Goal: Find specific page/section: Find specific page/section

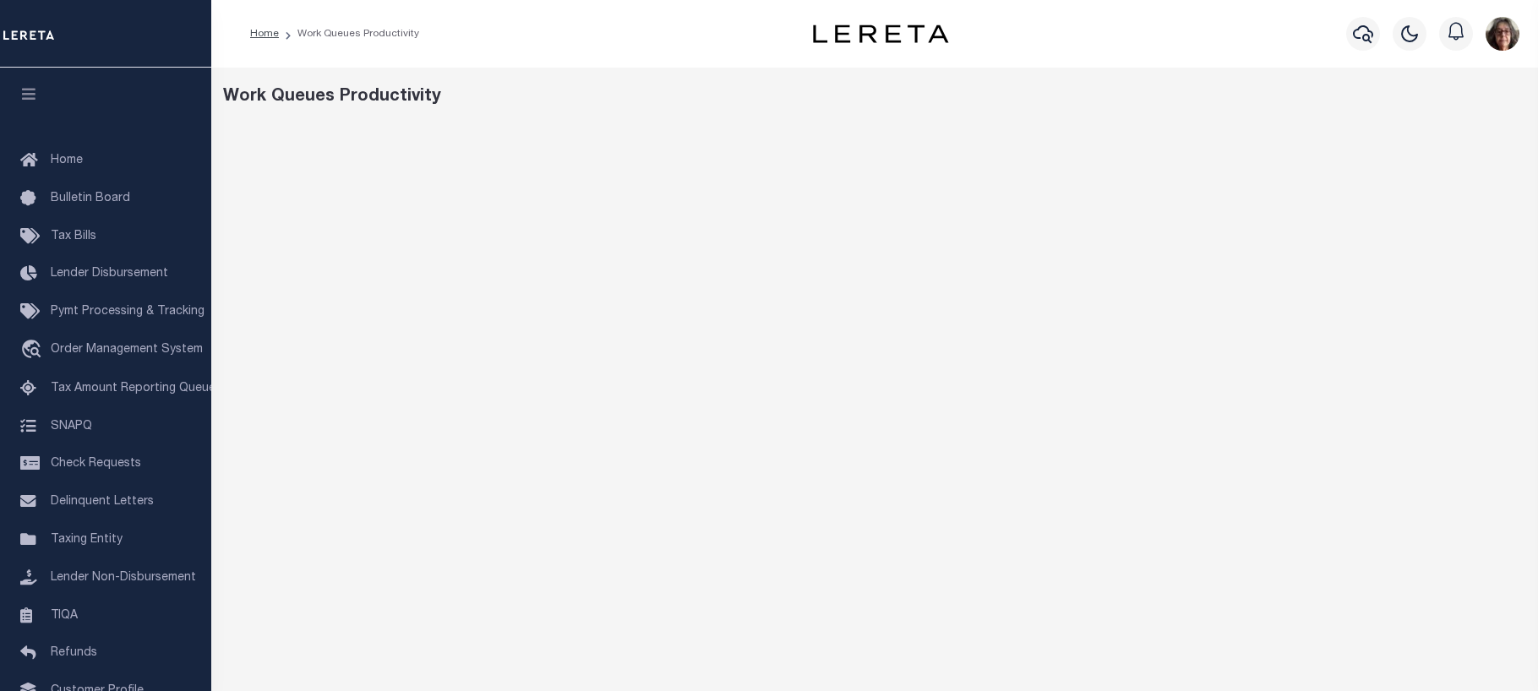
click at [627, 103] on div "Work Queues Productivity" at bounding box center [875, 97] width 1304 height 25
click at [981, 56] on div "Home Work Queues Productivity" at bounding box center [874, 34] width 1327 height 68
click at [263, 35] on link "Home" at bounding box center [264, 34] width 29 height 10
